Goal: Task Accomplishment & Management: Use online tool/utility

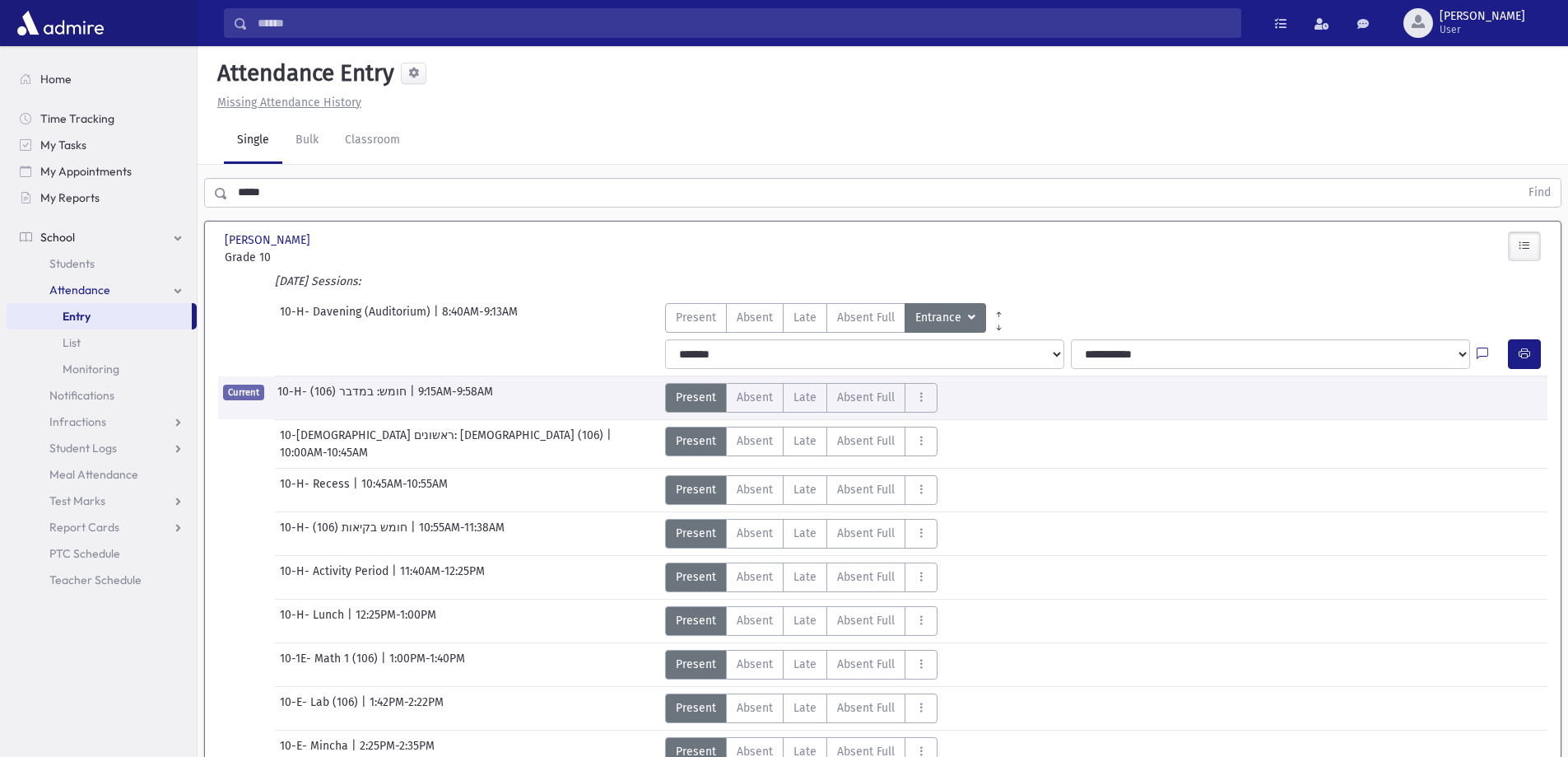
click at [88, 290] on span "Attendance" at bounding box center [80, 290] width 61 height 15
click at [105, 289] on span "Attendance" at bounding box center [80, 290] width 61 height 15
click at [105, 342] on link "List" at bounding box center [102, 343] width 190 height 26
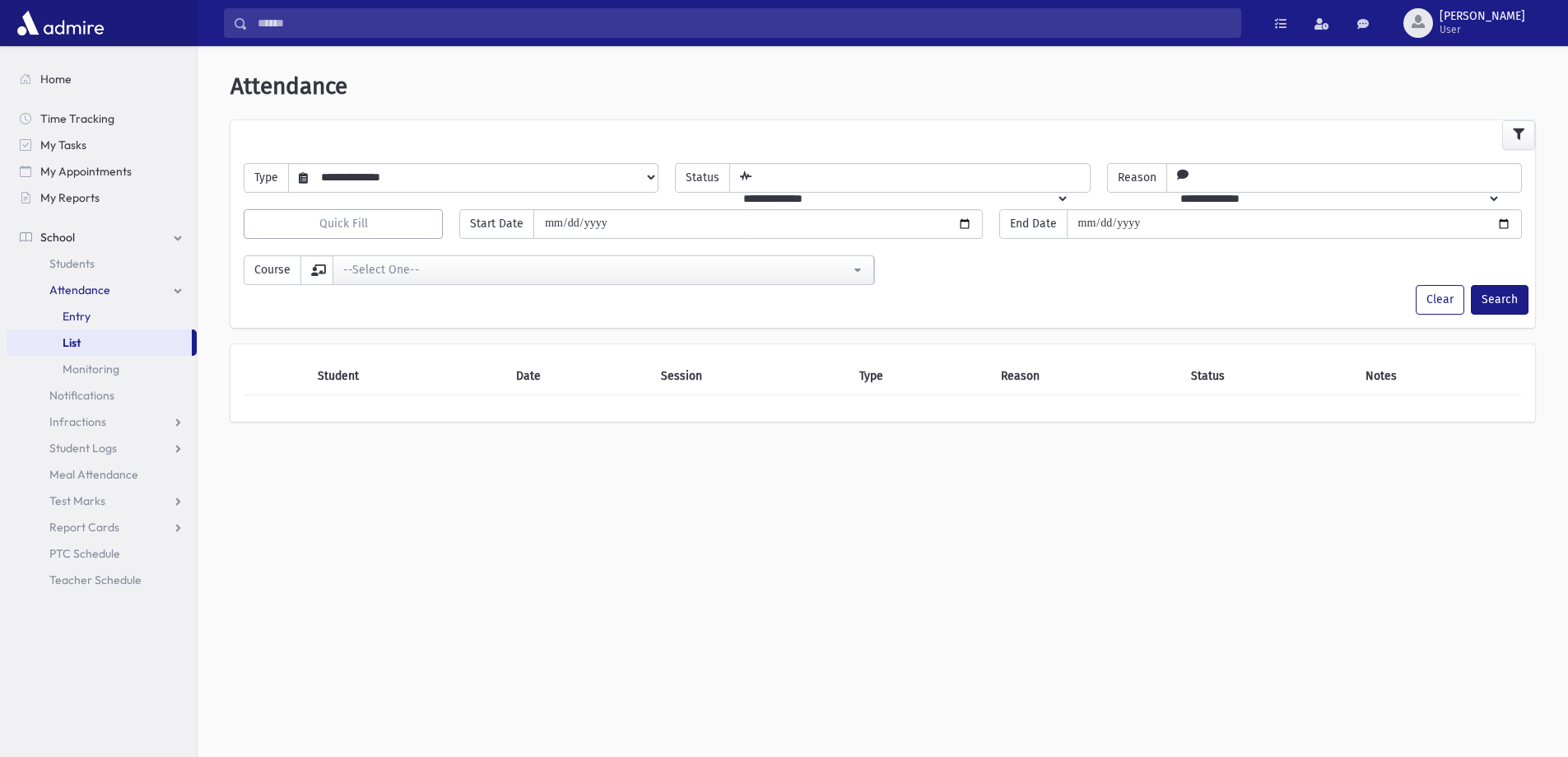
click at [86, 315] on span "Entry" at bounding box center [77, 317] width 28 height 15
